Goal: Information Seeking & Learning: Compare options

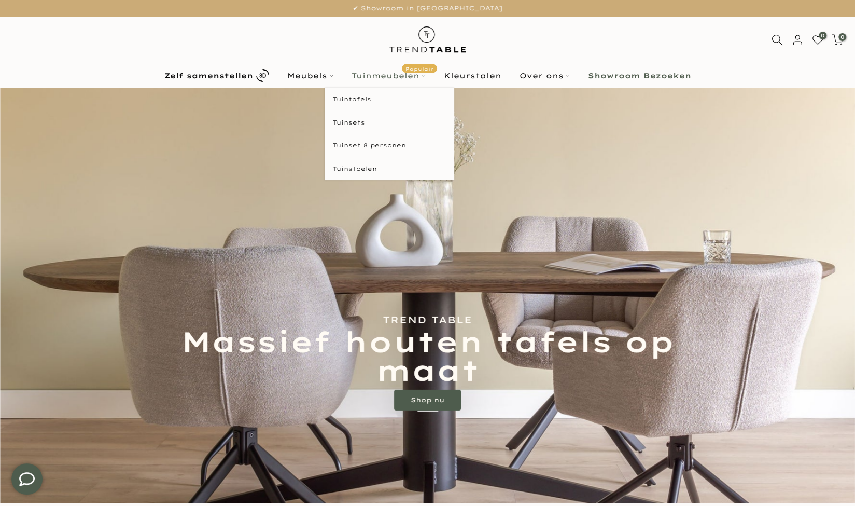
click at [405, 74] on link "Tuinmeubelen Populair" at bounding box center [388, 75] width 92 height 12
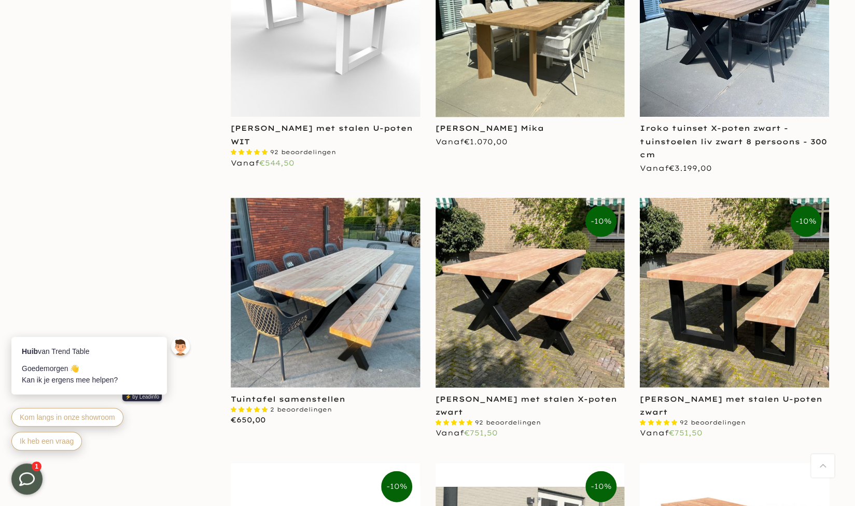
scroll to position [1174, 0]
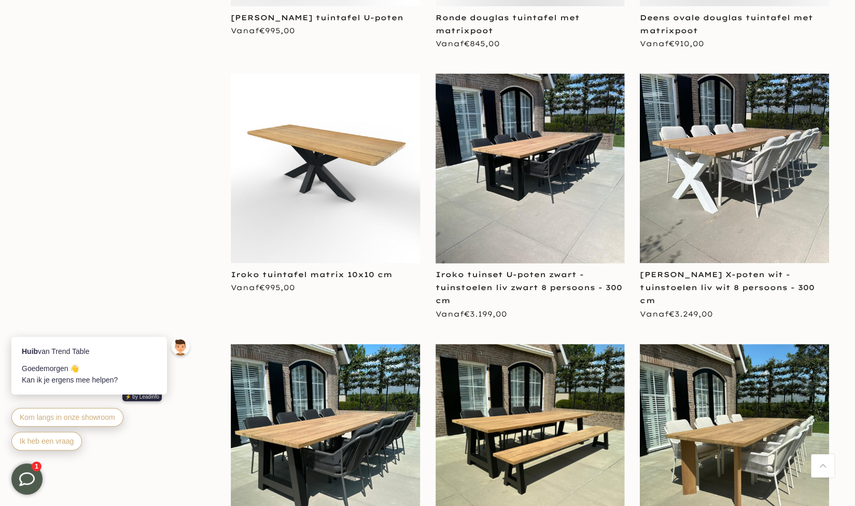
scroll to position [2839, 0]
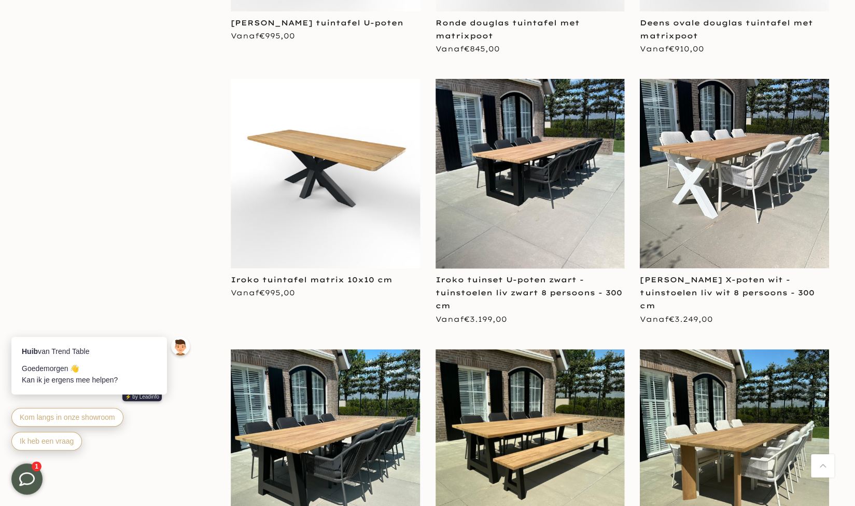
click at [713, 190] on img at bounding box center [734, 173] width 189 height 189
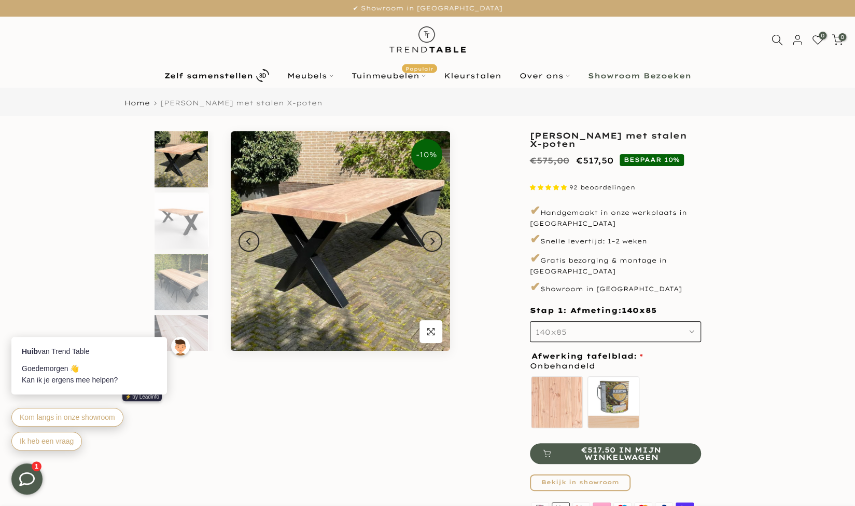
click at [577, 330] on button "140x85" at bounding box center [615, 331] width 171 height 21
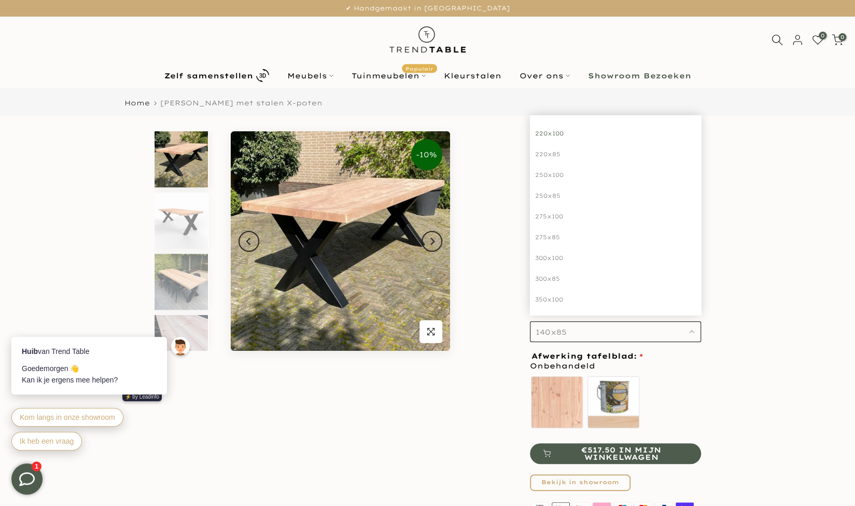
scroll to position [168, 0]
click at [566, 247] on div "300x100" at bounding box center [615, 255] width 171 height 21
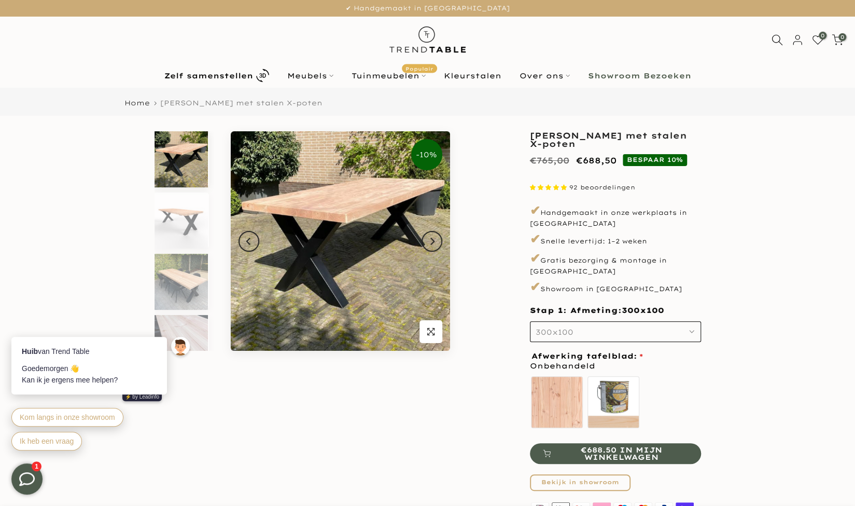
click at [706, 288] on div "**********" at bounding box center [615, 345] width 187 height 428
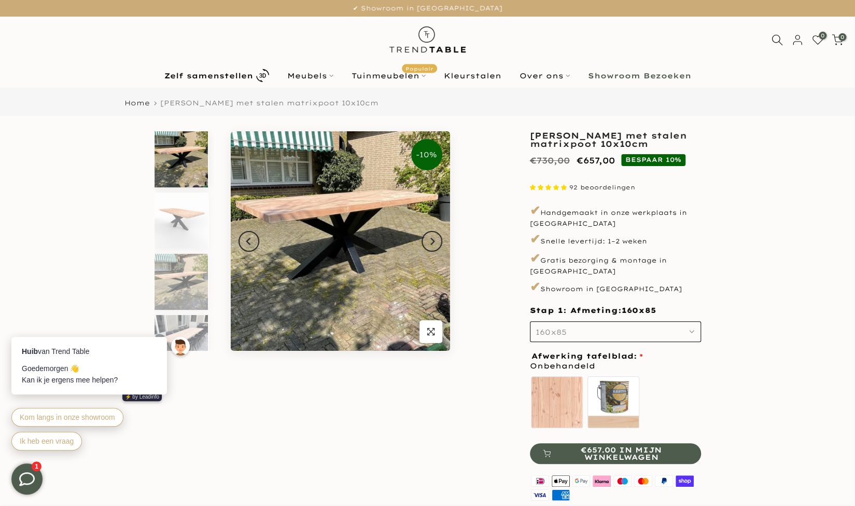
click at [638, 329] on button "160x85" at bounding box center [615, 331] width 171 height 21
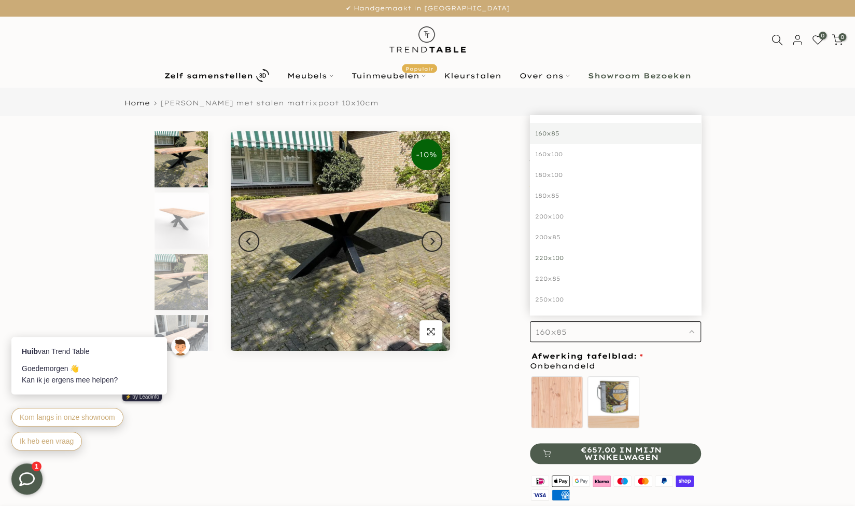
scroll to position [189, 0]
click at [579, 246] on div "320x100" at bounding box center [615, 255] width 171 height 21
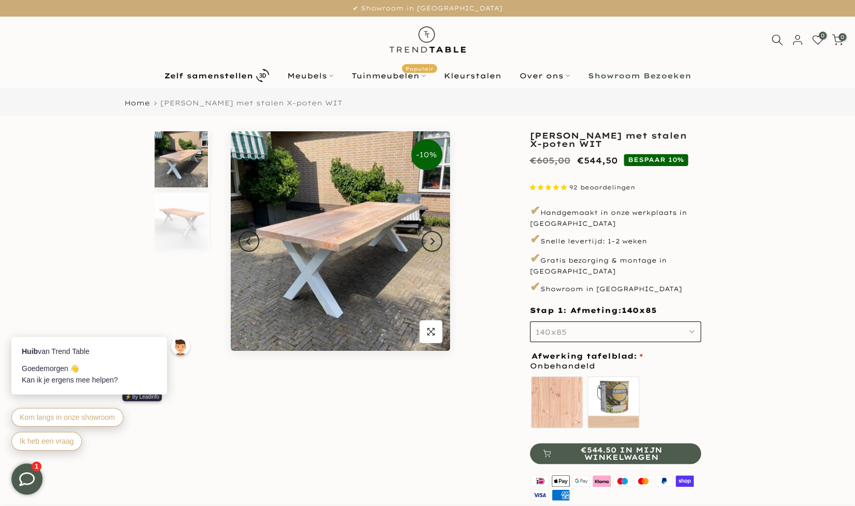
click at [631, 325] on button "140x85" at bounding box center [615, 331] width 171 height 21
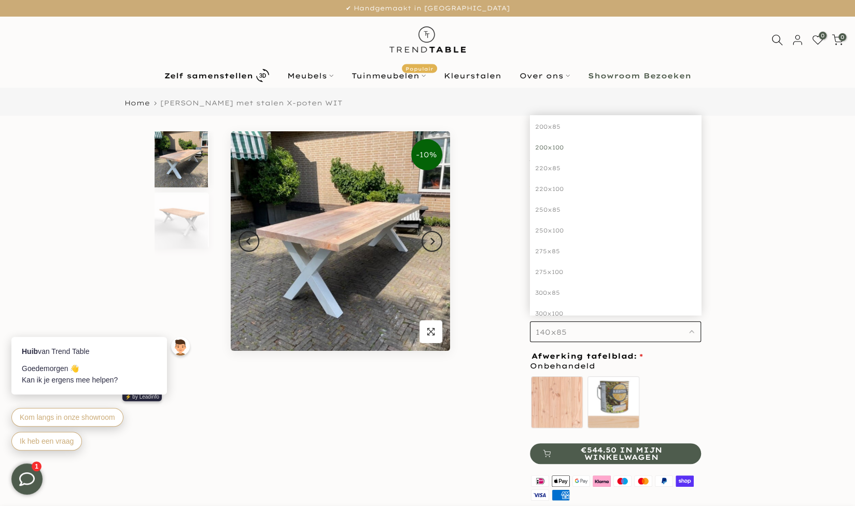
scroll to position [147, 0]
click at [566, 291] on div "300x100" at bounding box center [615, 297] width 171 height 21
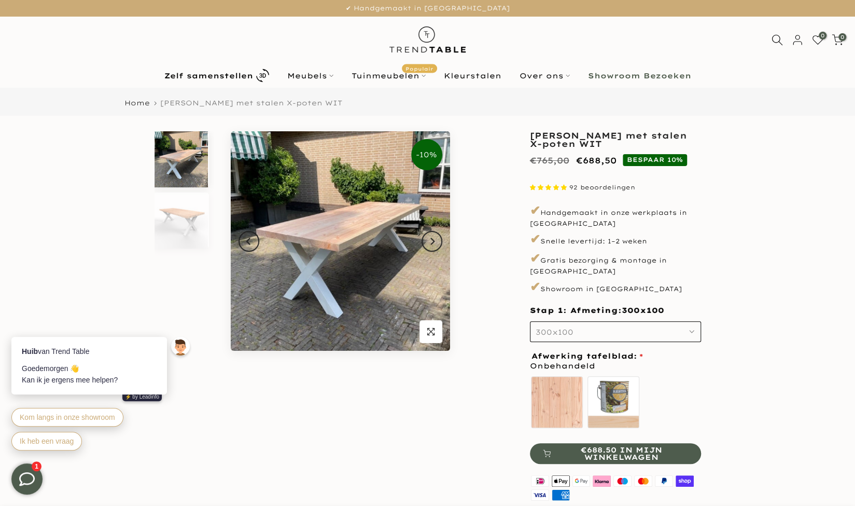
click at [434, 330] on icon "button" at bounding box center [430, 331] width 7 height 8
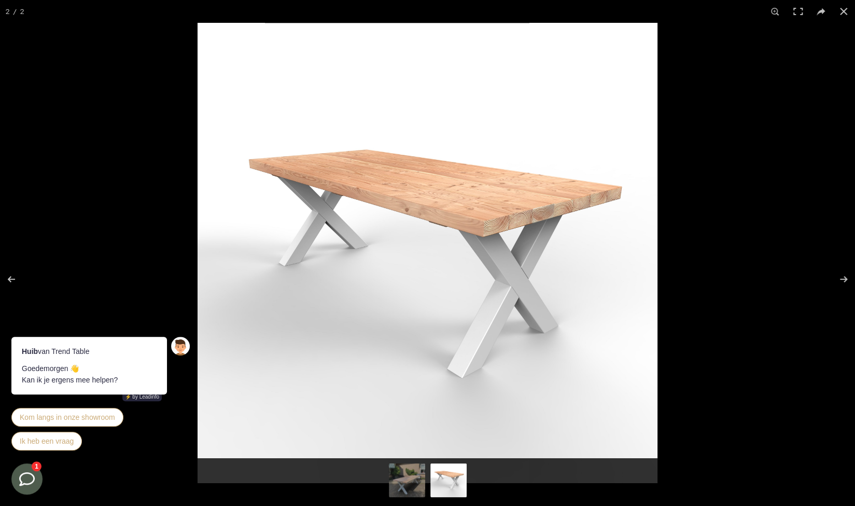
click at [722, 102] on div at bounding box center [625, 276] width 855 height 506
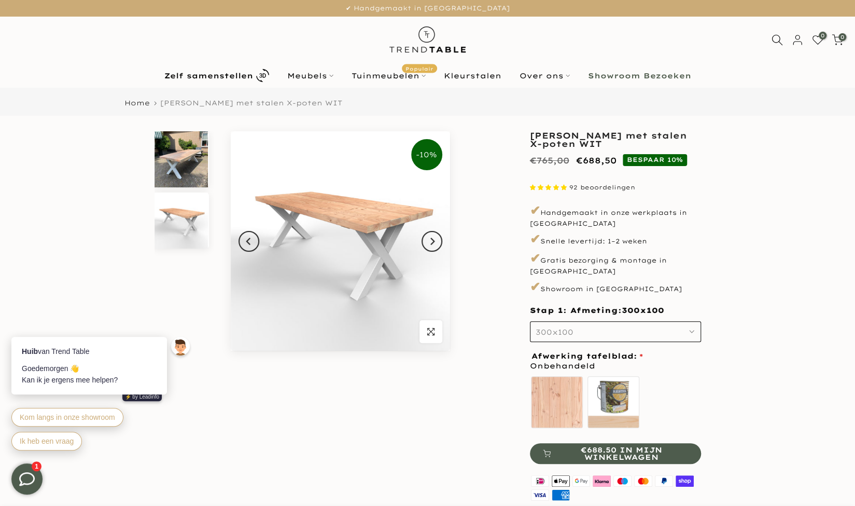
click at [192, 163] on img at bounding box center [181, 159] width 53 height 56
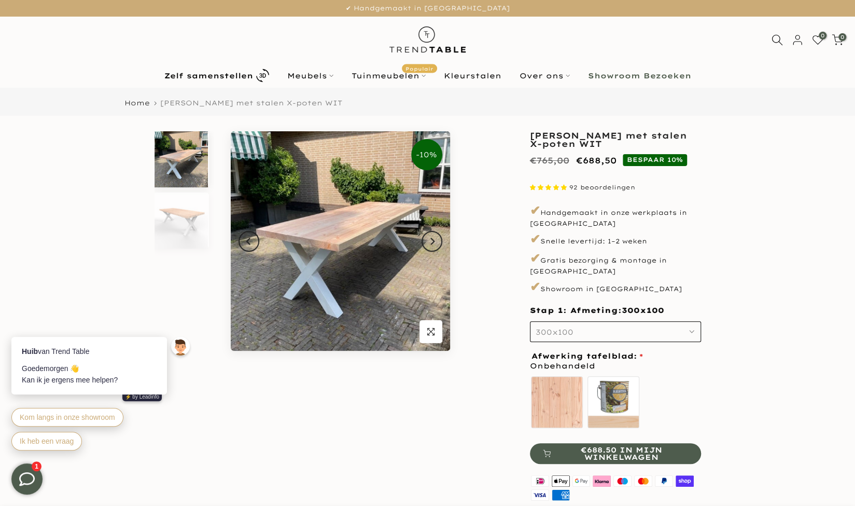
click at [649, 321] on button "300x100" at bounding box center [615, 331] width 171 height 21
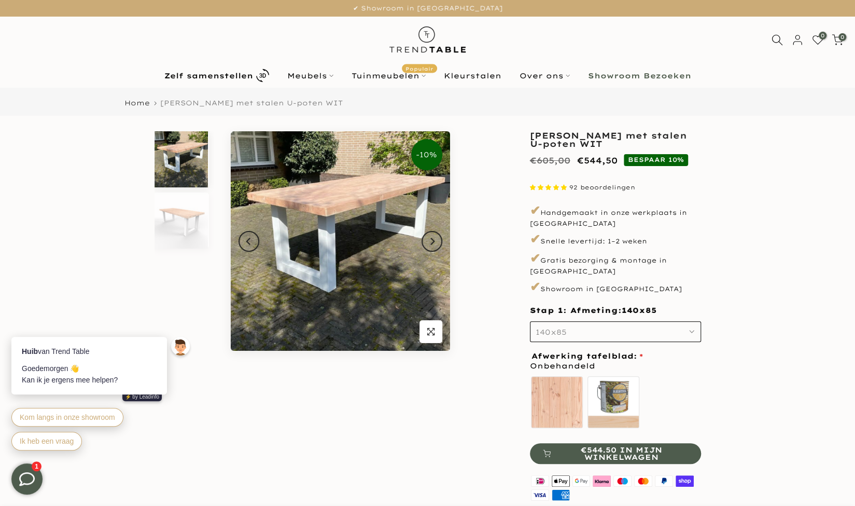
click at [696, 322] on button "140x85" at bounding box center [615, 331] width 171 height 21
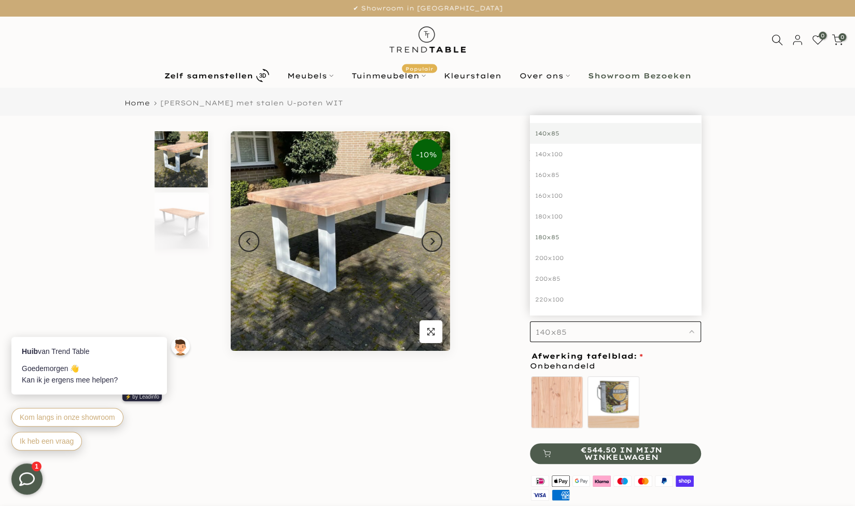
scroll to position [147, 0]
click at [549, 287] on div "300x85" at bounding box center [615, 297] width 171 height 21
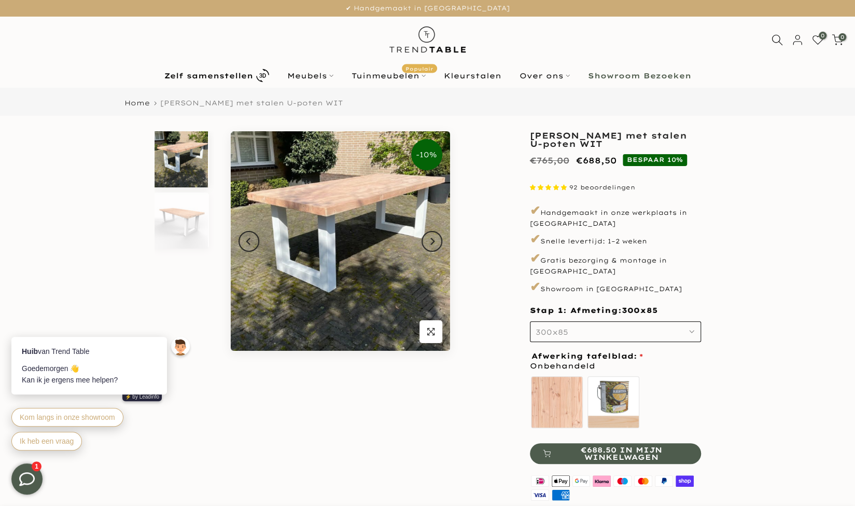
click at [692, 321] on button "300x85" at bounding box center [615, 331] width 171 height 21
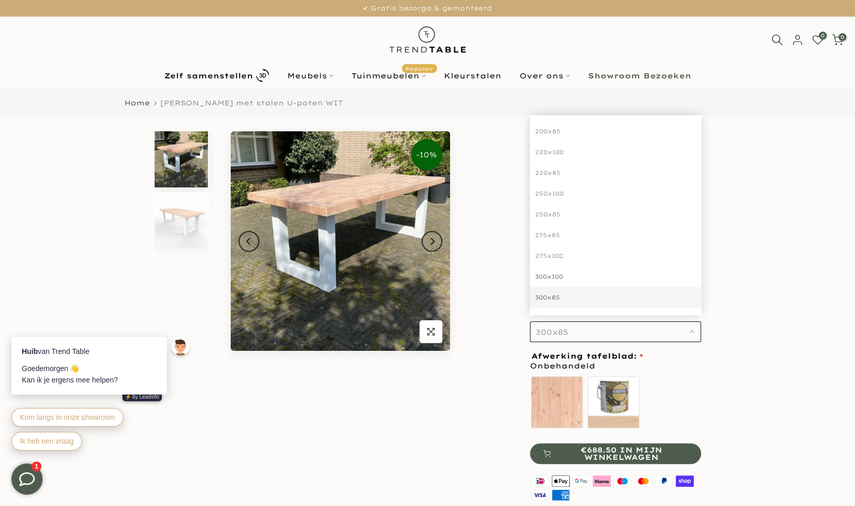
click at [646, 268] on div "300x100" at bounding box center [615, 276] width 171 height 21
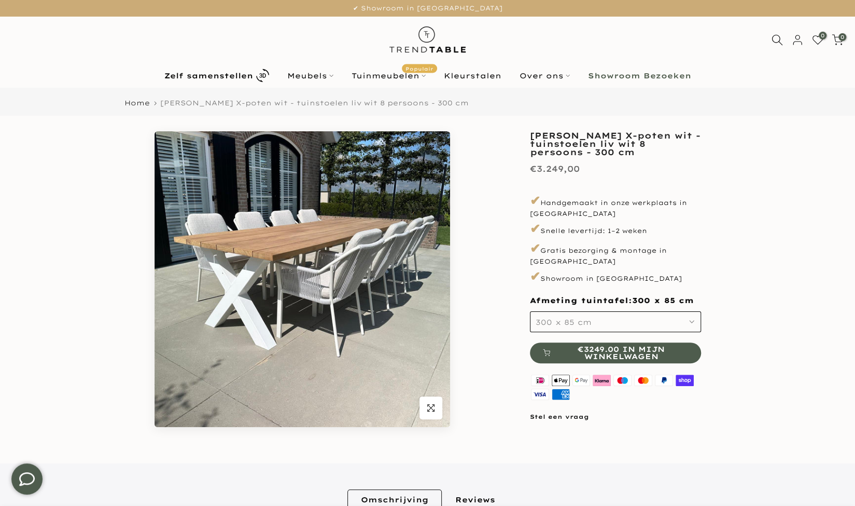
click at [690, 319] on icon "button" at bounding box center [691, 321] width 5 height 5
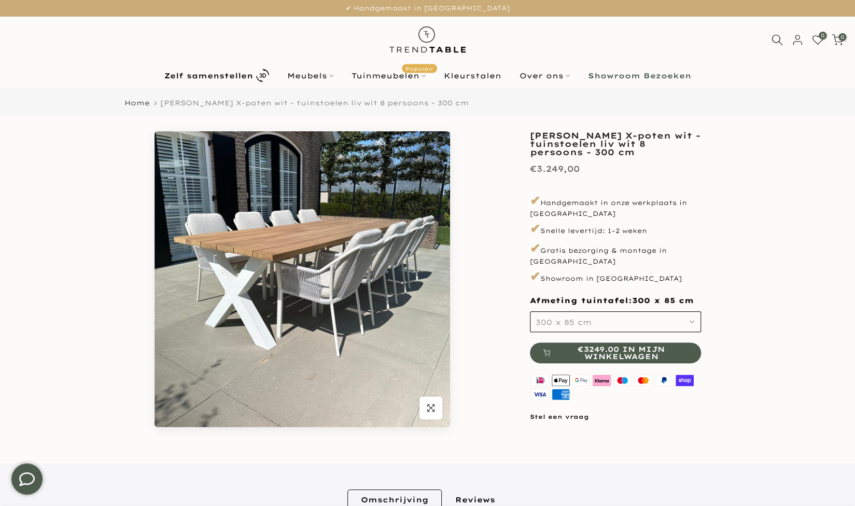
click at [602, 311] on button "300 x 85 cm" at bounding box center [615, 321] width 171 height 21
